Goal: Task Accomplishment & Management: Manage account settings

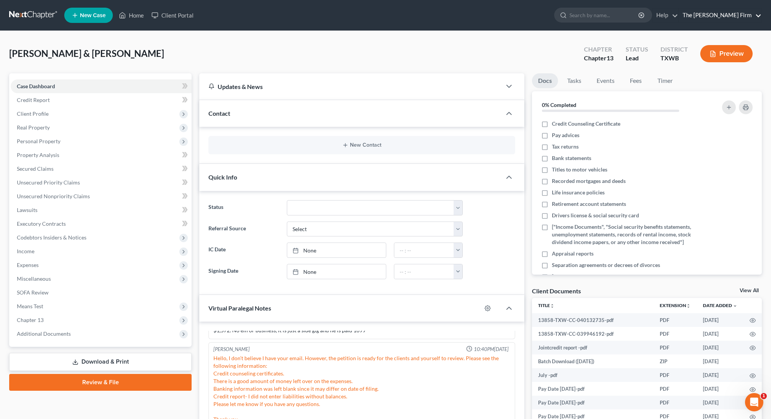
click at [723, 12] on link "The [PERSON_NAME] Firm" at bounding box center [720, 15] width 83 height 14
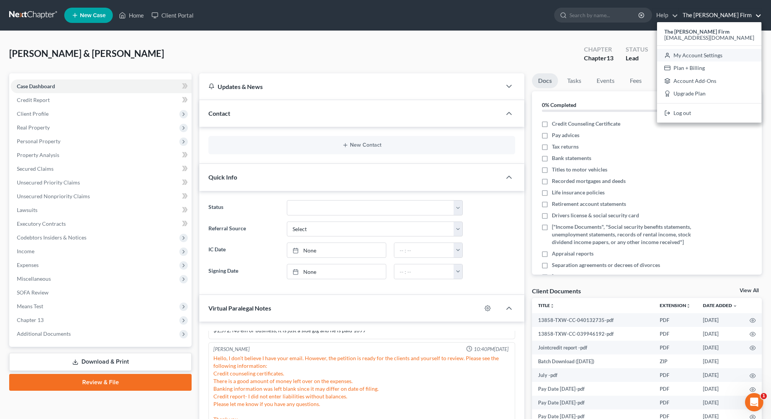
click at [704, 54] on link "My Account Settings" at bounding box center [709, 55] width 104 height 13
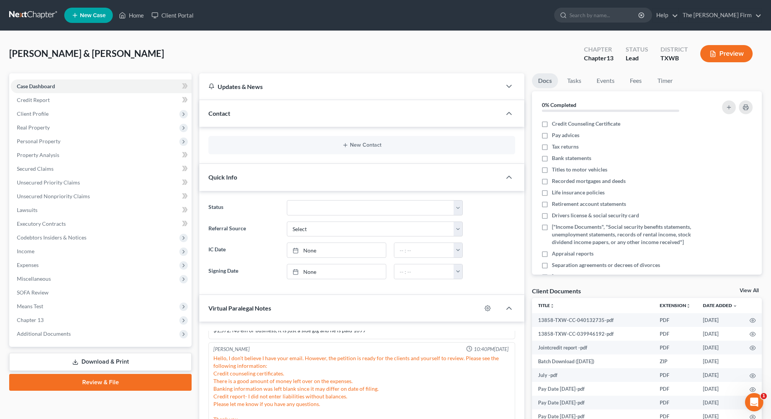
select select "24"
select select "45"
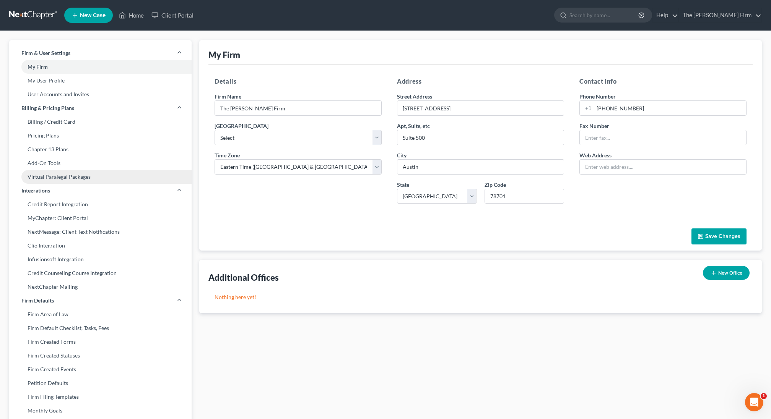
click at [71, 176] on link "Virtual Paralegal Packages" at bounding box center [100, 177] width 182 height 14
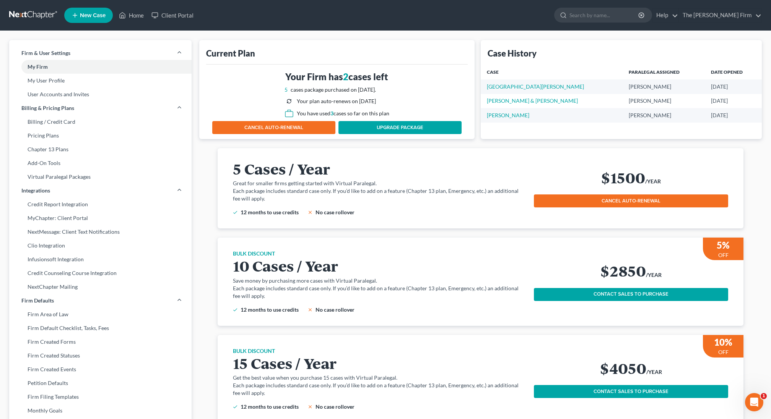
select select "80"
select select "24"
select select "45"
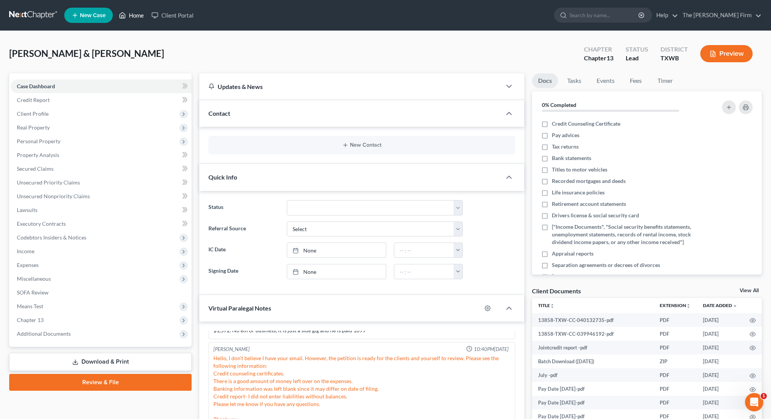
click at [138, 17] on link "Home" at bounding box center [131, 15] width 33 height 14
